Goal: Complete application form: Complete application form

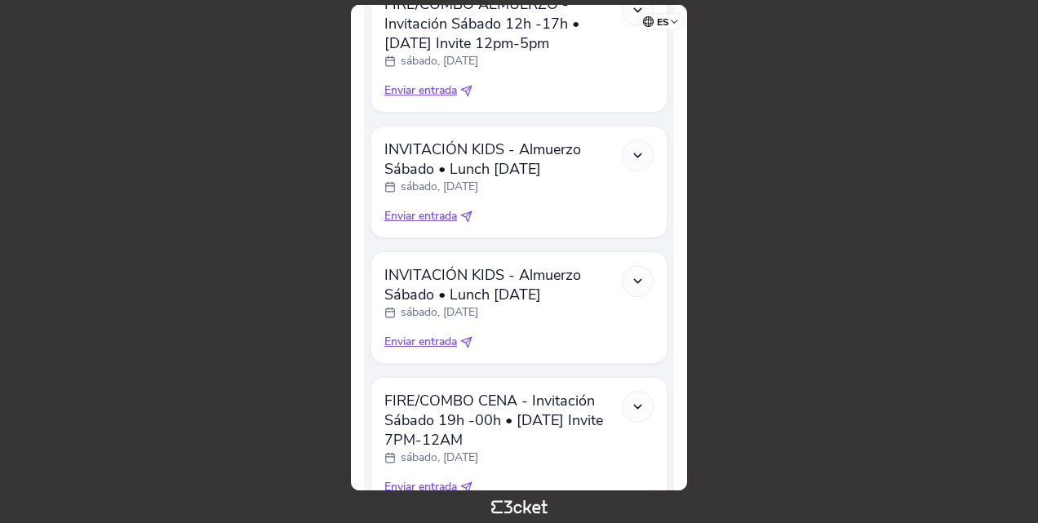
scroll to position [735, 0]
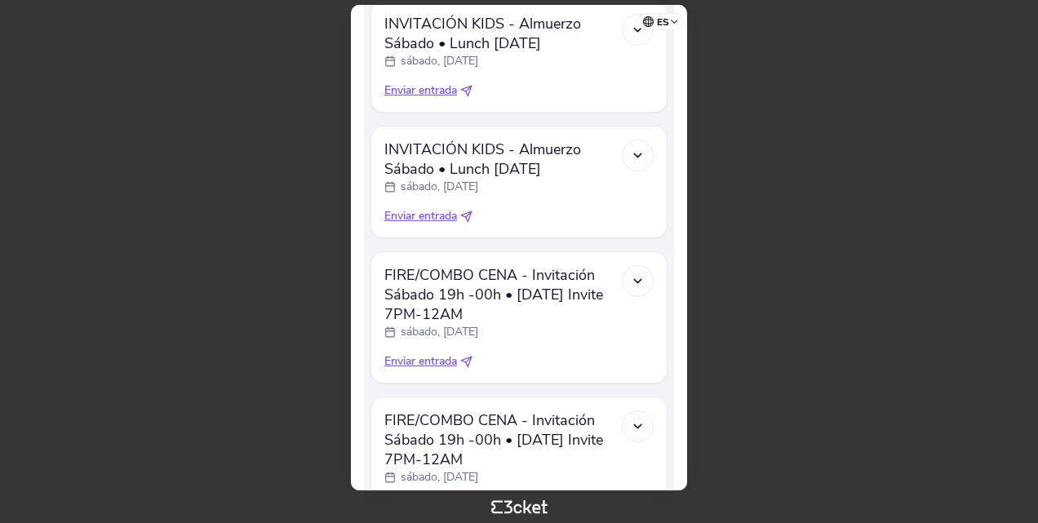
click at [430, 364] on span "Enviar entrada" at bounding box center [420, 361] width 73 height 16
select select "34"
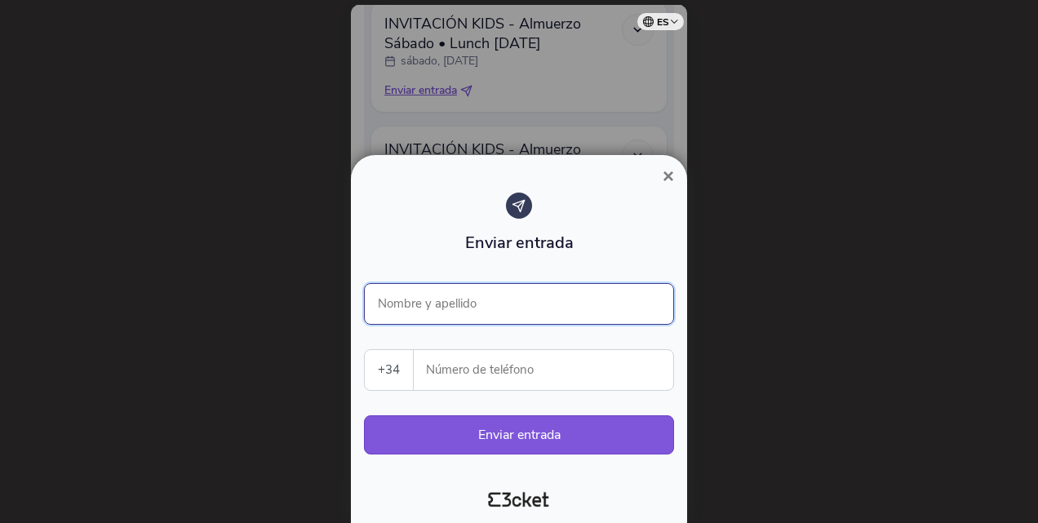
click at [413, 304] on input "Nombre y apellido" at bounding box center [519, 304] width 310 height 42
paste input "[PERSON_NAME]"
type input "[PERSON_NAME]"
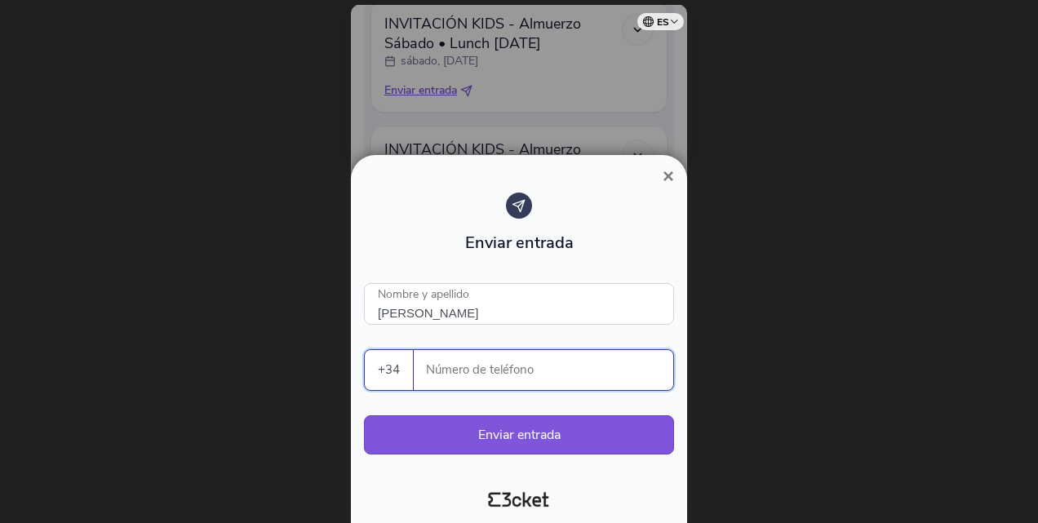
click at [451, 374] on input "Número de teléfono" at bounding box center [550, 370] width 246 height 40
paste input "618941947"
type input "618941947"
click at [532, 431] on button "Enviar entrada" at bounding box center [519, 434] width 310 height 39
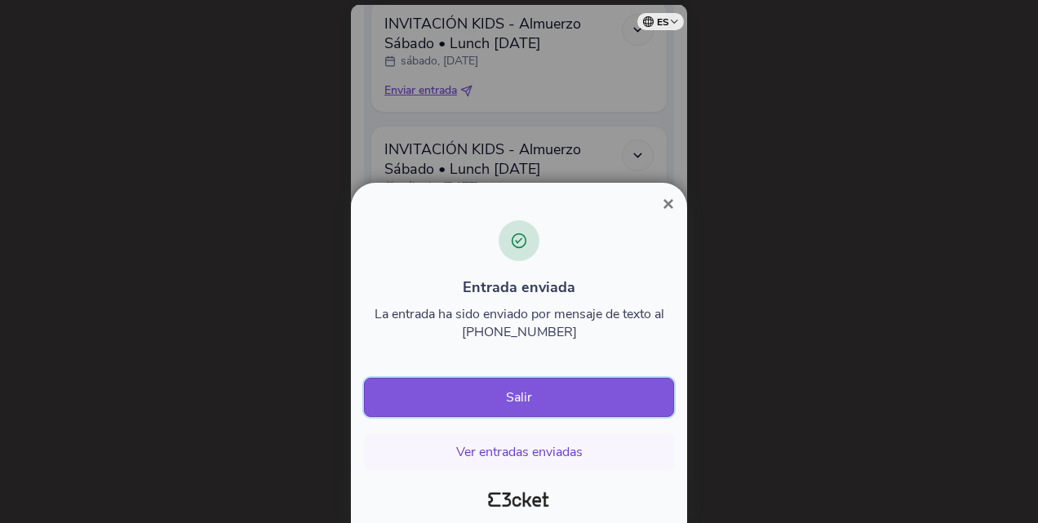
click at [492, 402] on button "Salir" at bounding box center [519, 397] width 310 height 39
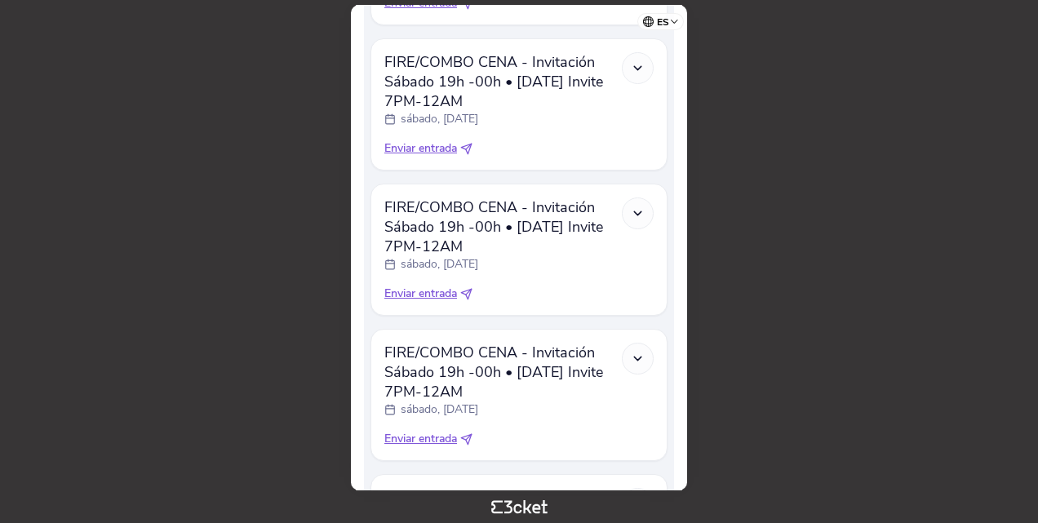
scroll to position [1388, 0]
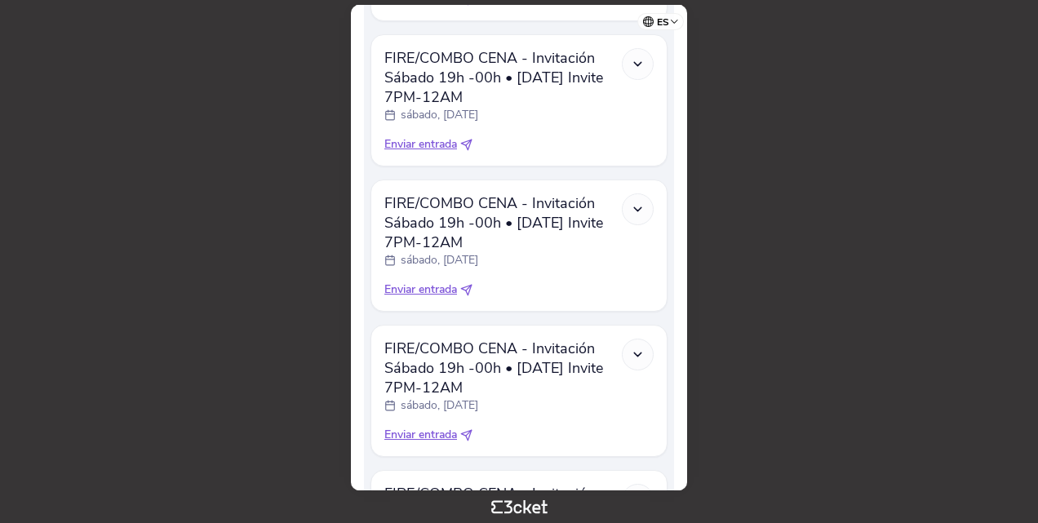
click at [423, 443] on span "Enviar entrada" at bounding box center [420, 435] width 73 height 16
select select "34"
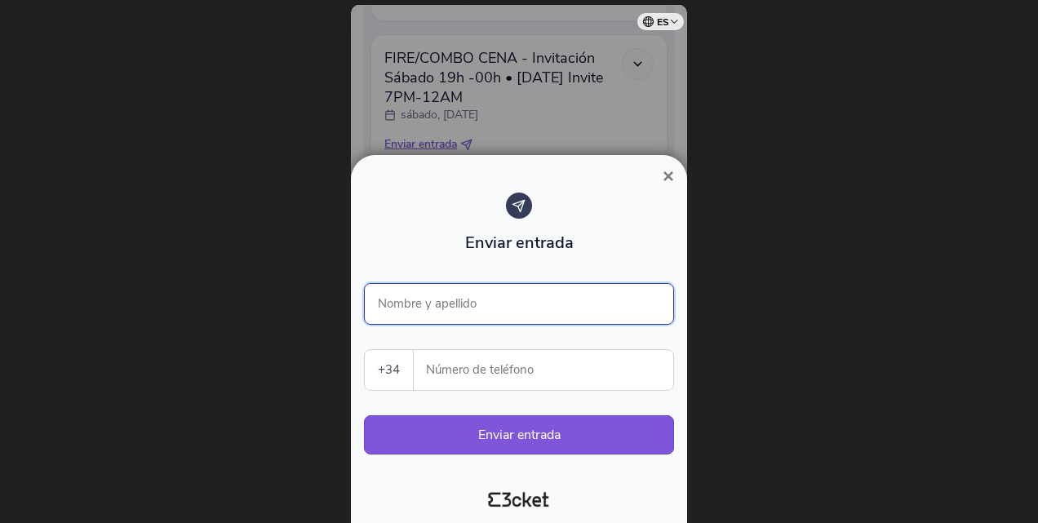
click at [469, 313] on input "Nombre y apellido" at bounding box center [519, 304] width 310 height 42
type input "[PERSON_NAME] Web"
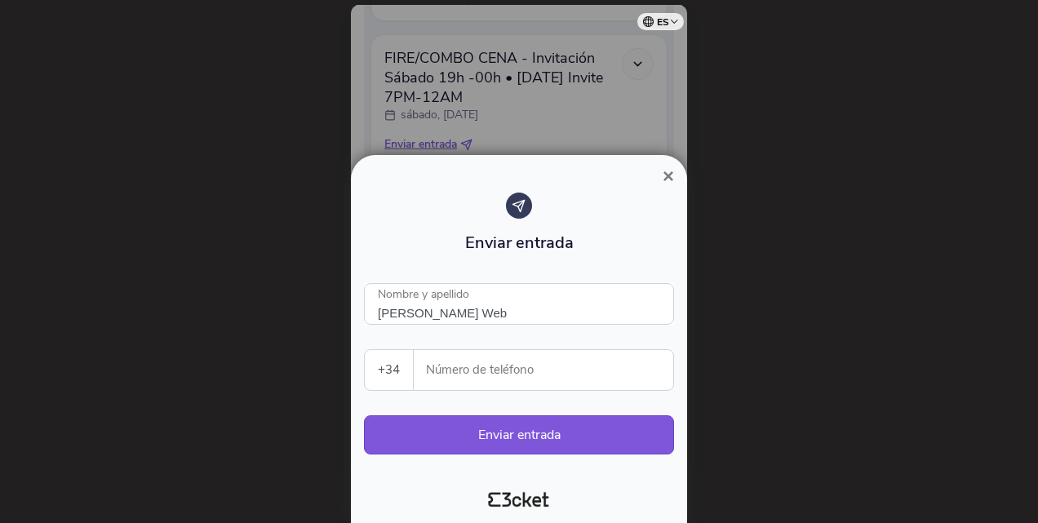
type input "656480717"
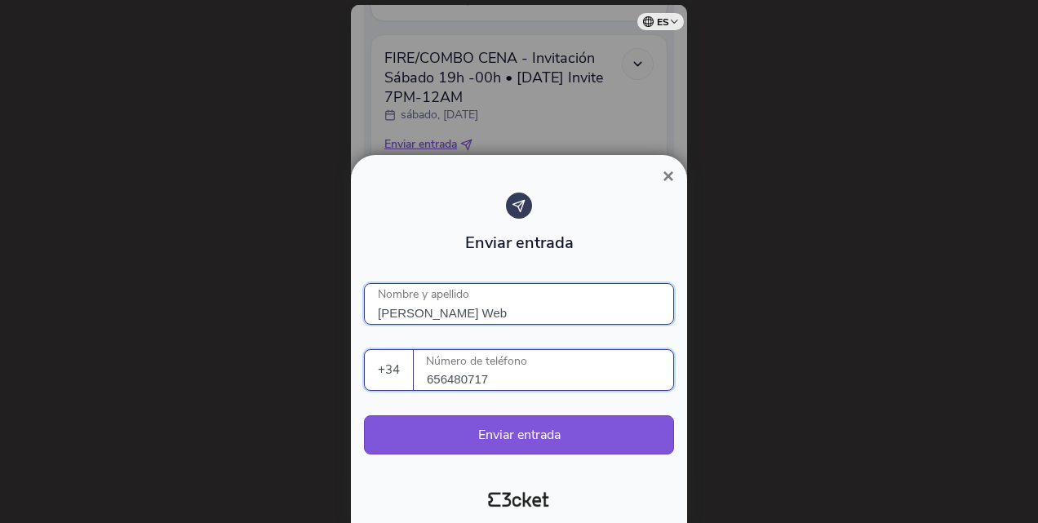
click at [477, 311] on input "[PERSON_NAME] Web" at bounding box center [519, 304] width 310 height 42
drag, startPoint x: 573, startPoint y: 315, endPoint x: 318, endPoint y: 286, distance: 256.3
click at [299, 299] on div "× Enviar entrada [PERSON_NAME] Web Nombre y apellido +34 [GEOGRAPHIC_DATA] (+35…" at bounding box center [519, 261] width 1038 height 523
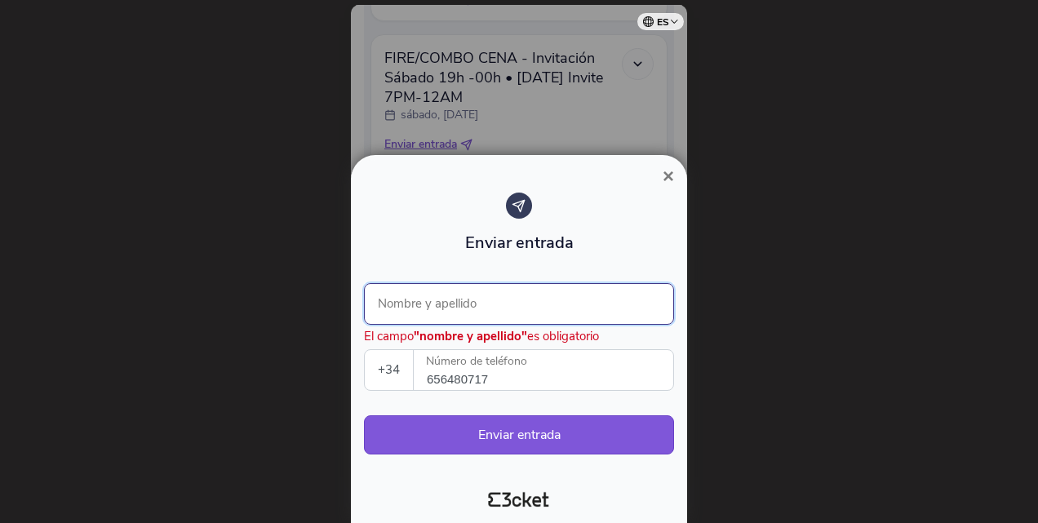
click at [398, 301] on input "Nombre y apellido" at bounding box center [519, 304] width 310 height 42
type input "[PERSON_NAME]"
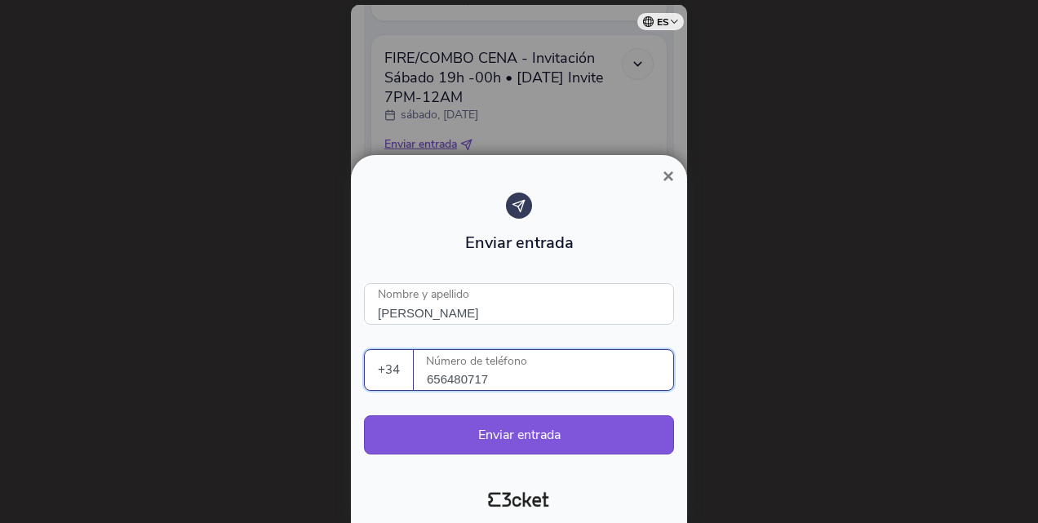
drag, startPoint x: 501, startPoint y: 377, endPoint x: 408, endPoint y: 384, distance: 93.3
click at [408, 384] on div "+34 Portugal (+351) Spain (+34) Belgium (+32) France (+33) United Kingdom (+44)…" at bounding box center [519, 370] width 310 height 42
paste input "1894194"
type input "618941947"
click at [455, 441] on button "Enviar entrada" at bounding box center [519, 434] width 310 height 39
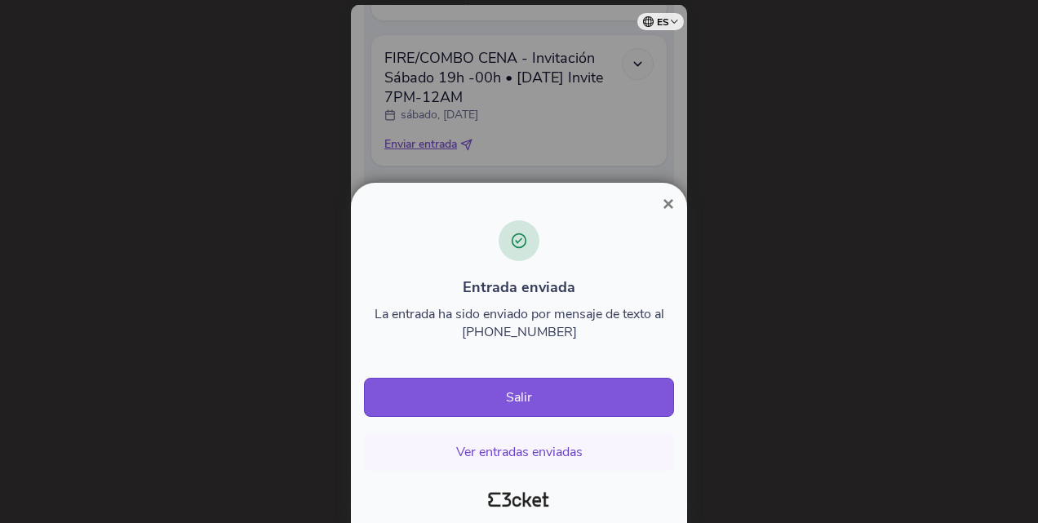
click at [669, 206] on span "×" at bounding box center [668, 204] width 11 height 22
